Goal: Navigation & Orientation: Find specific page/section

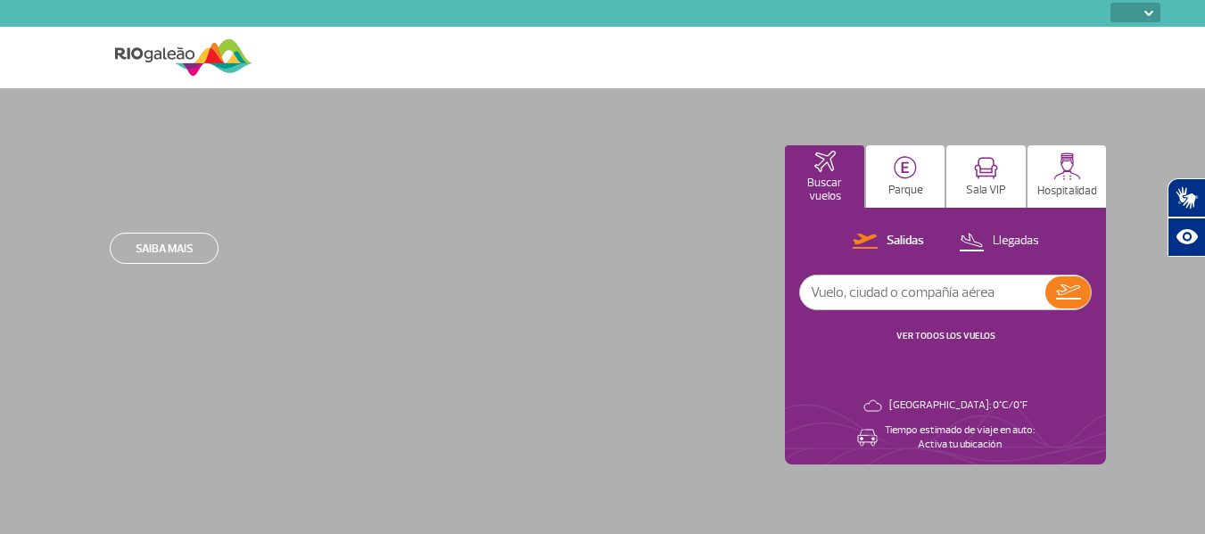
select select
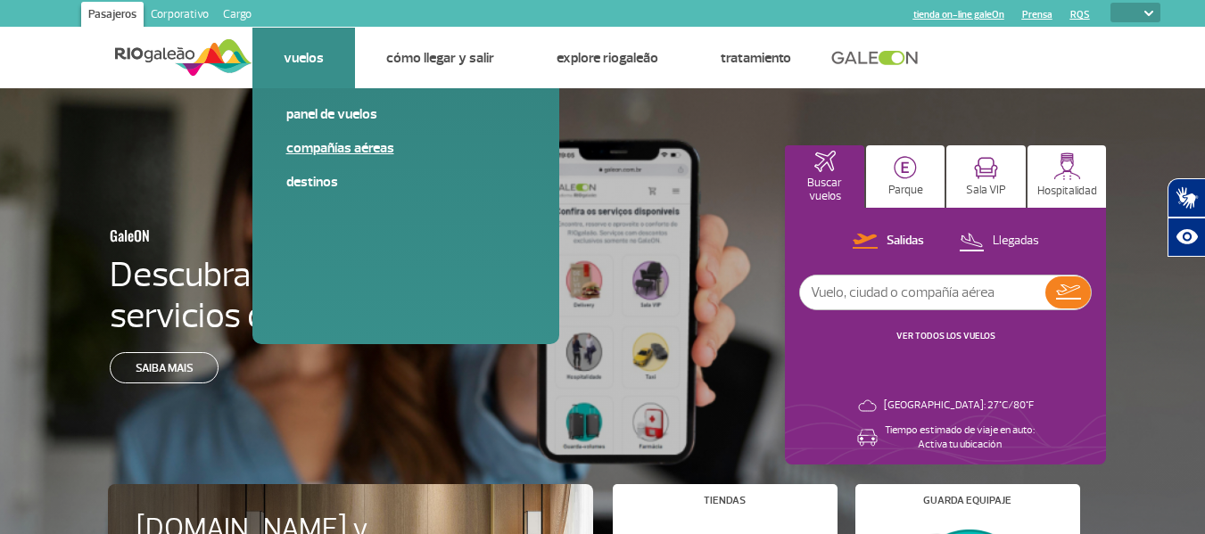
click at [302, 144] on link "Compañías aéreas" at bounding box center [405, 148] width 239 height 20
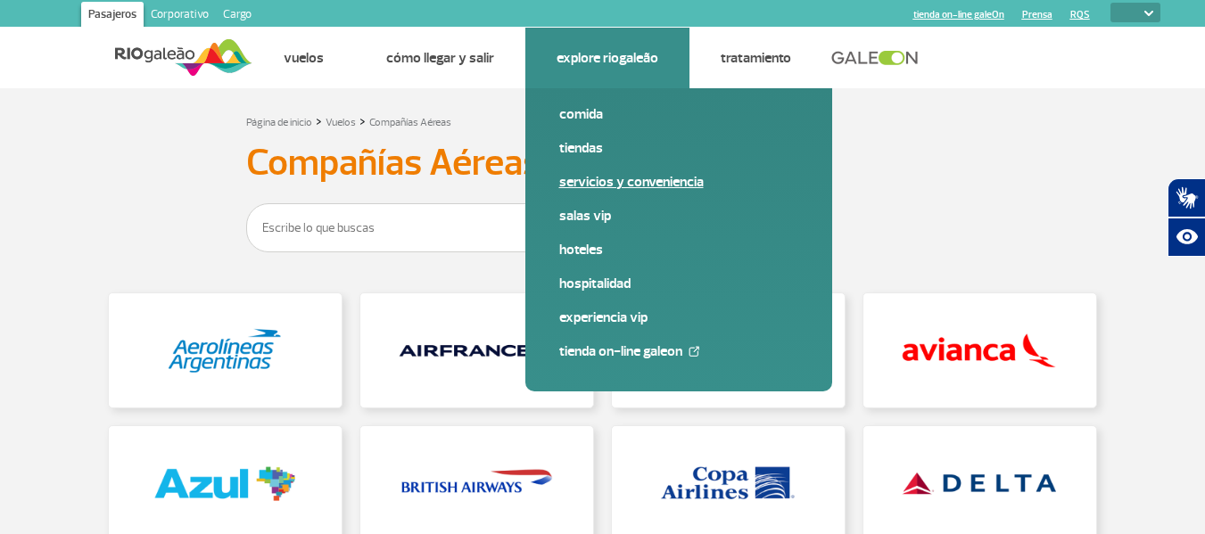
click at [598, 173] on link "Servicios y Conveniencia" at bounding box center [678, 182] width 239 height 20
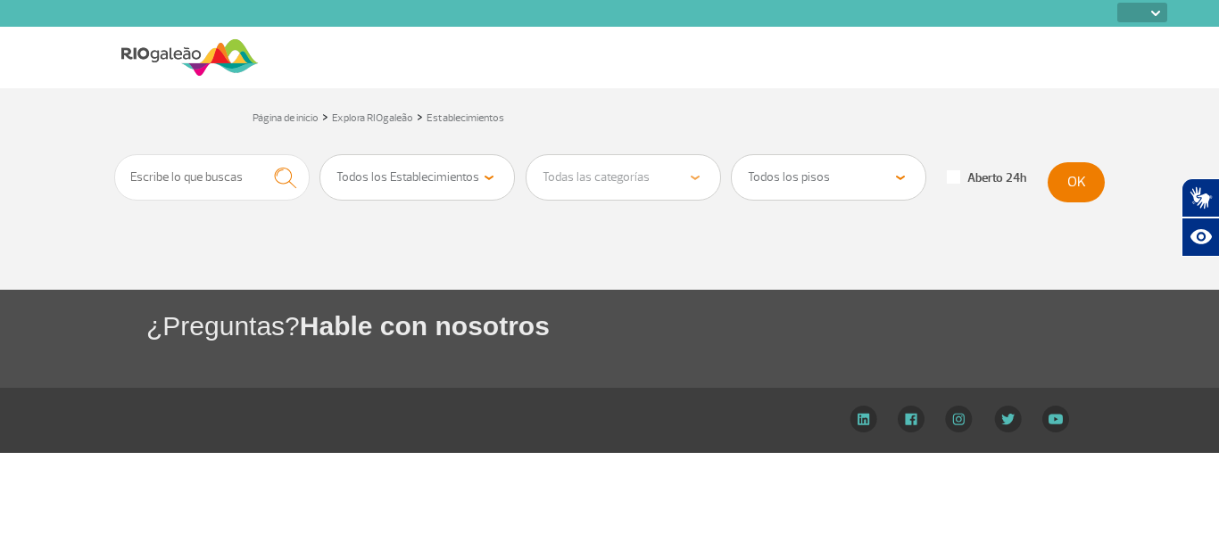
select select
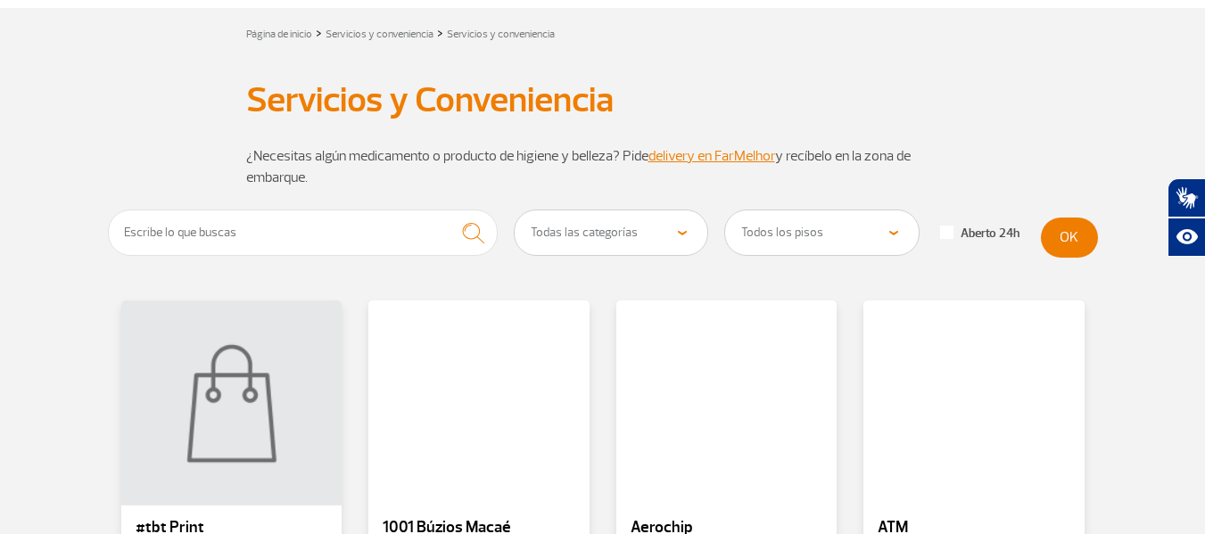
scroll to position [319, 0]
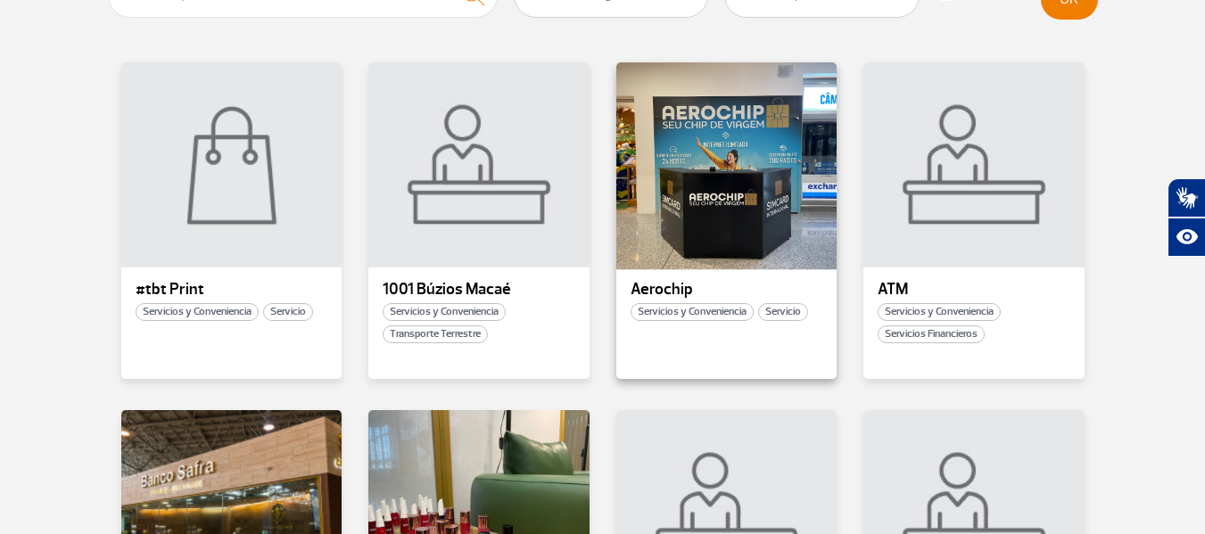
click at [740, 171] on div at bounding box center [726, 166] width 225 height 210
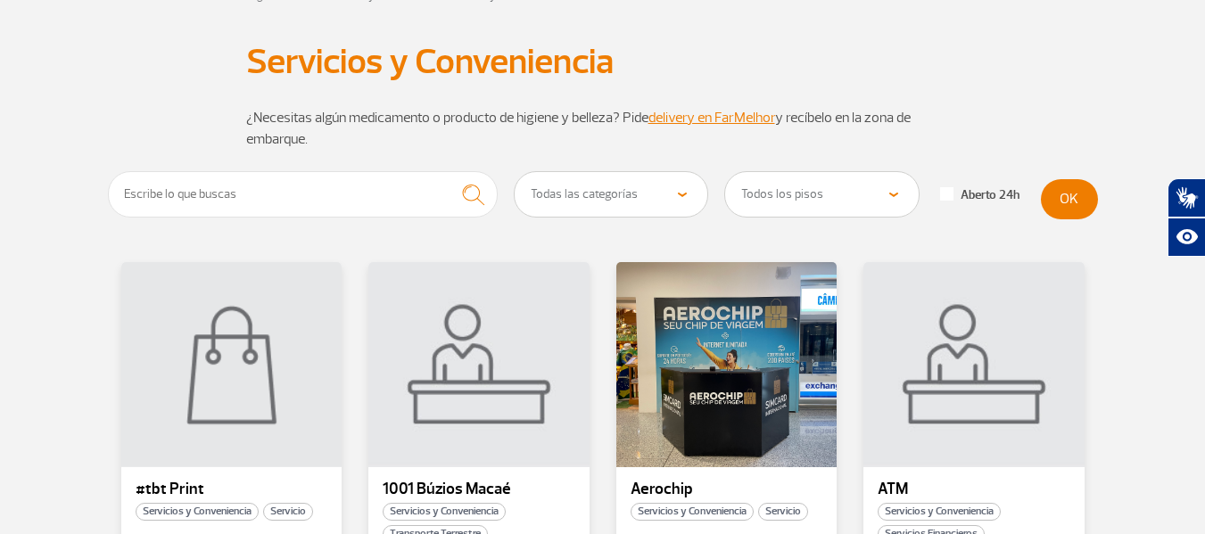
scroll to position [238, 0]
